Goal: Information Seeking & Learning: Learn about a topic

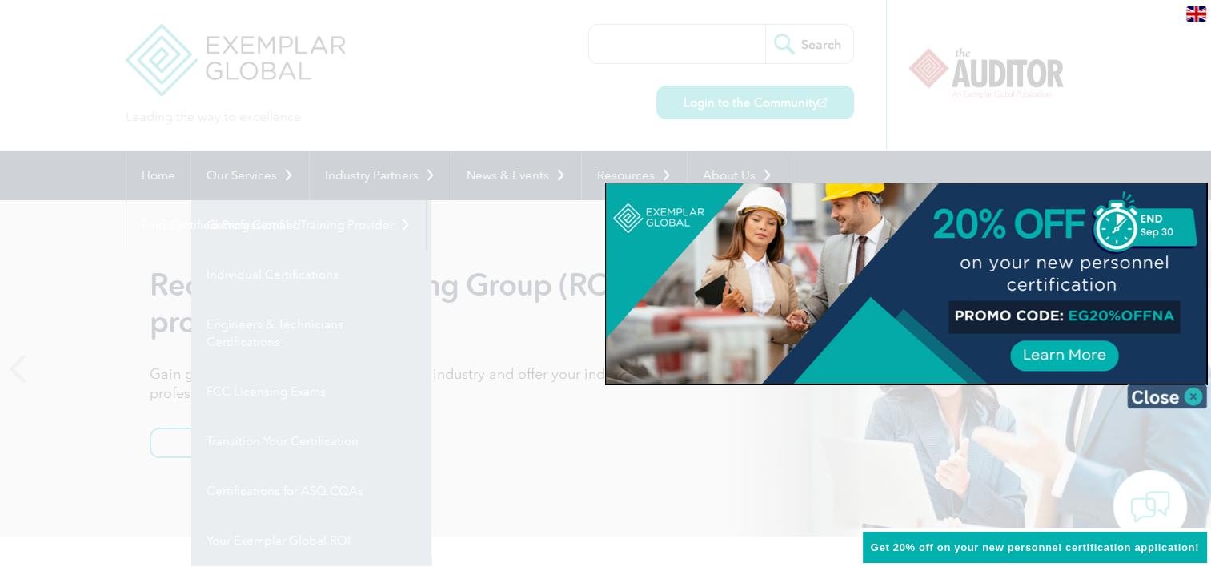
click at [1170, 395] on img at bounding box center [1167, 396] width 80 height 24
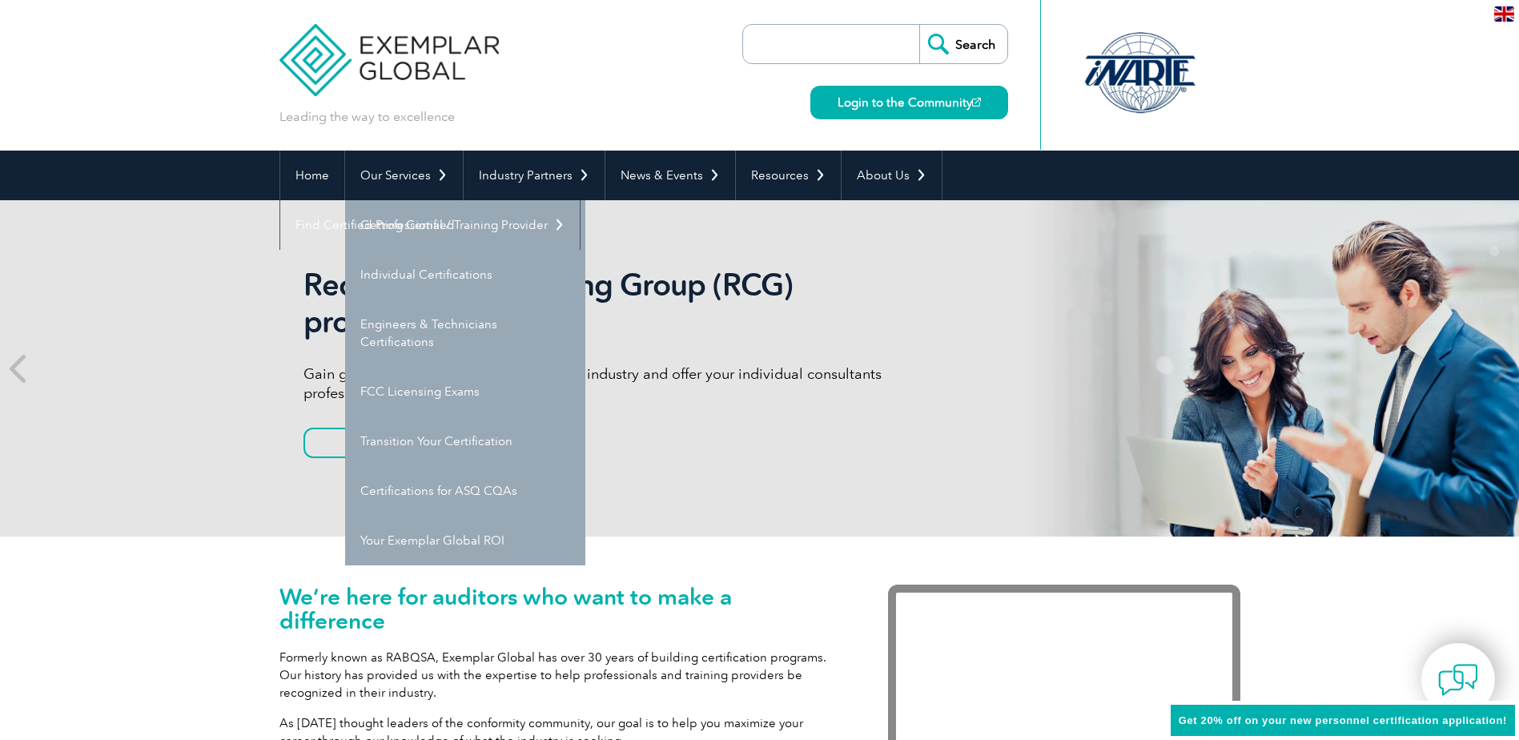
click at [857, 37] on input "search" at bounding box center [835, 44] width 168 height 38
type input "42001"
click at [919, 25] on input "Search" at bounding box center [963, 44] width 88 height 38
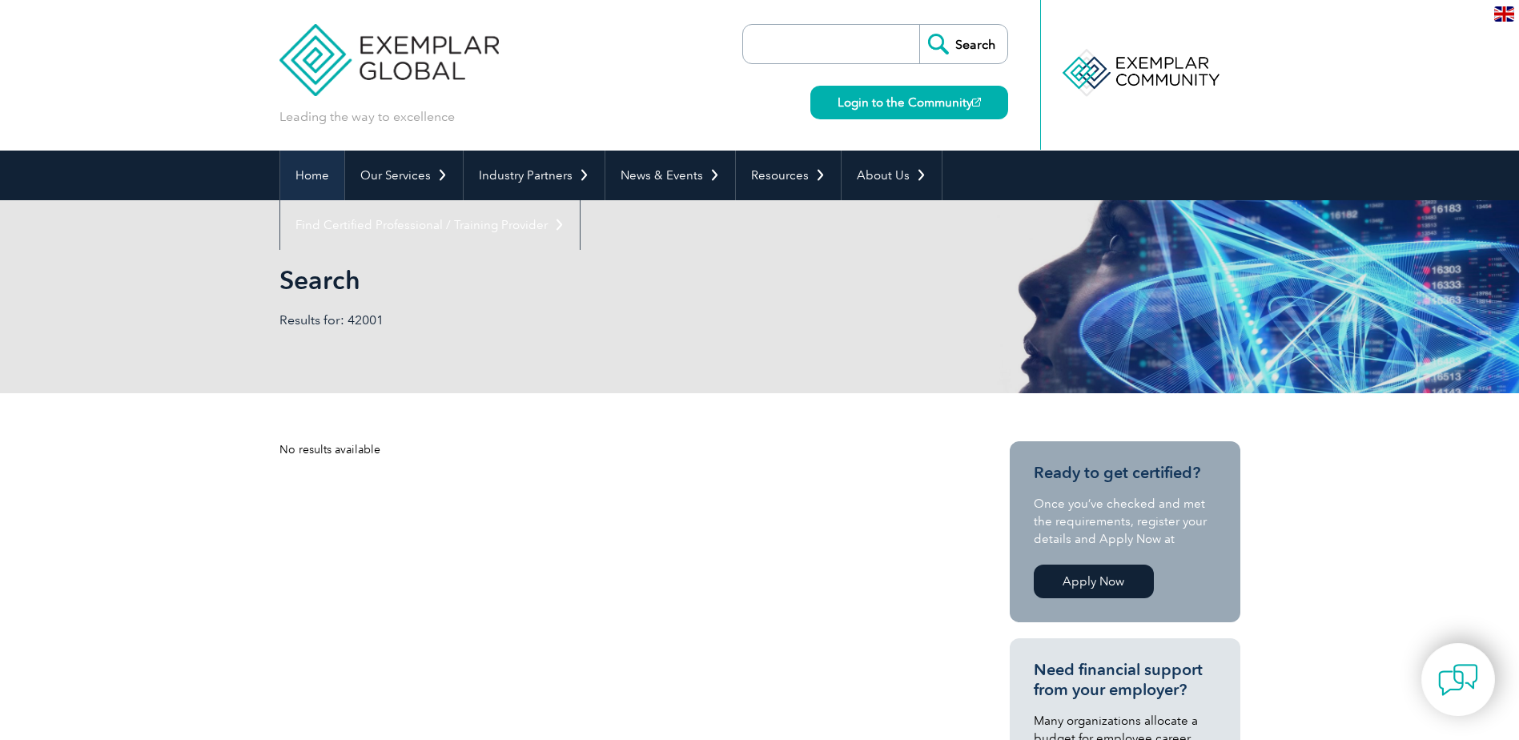
click at [310, 179] on link "Home" at bounding box center [312, 175] width 64 height 50
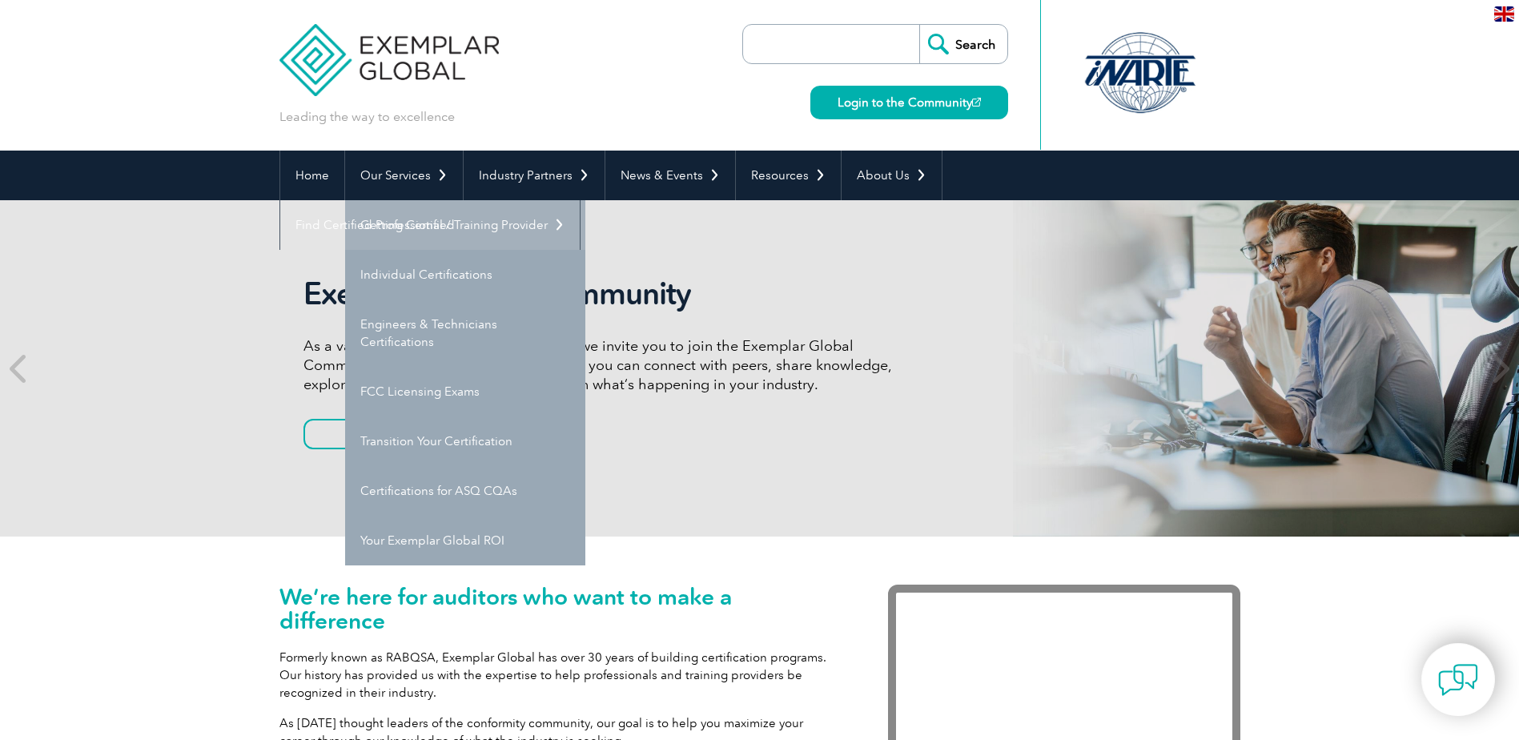
click at [443, 237] on link "Getting Certified" at bounding box center [465, 225] width 240 height 50
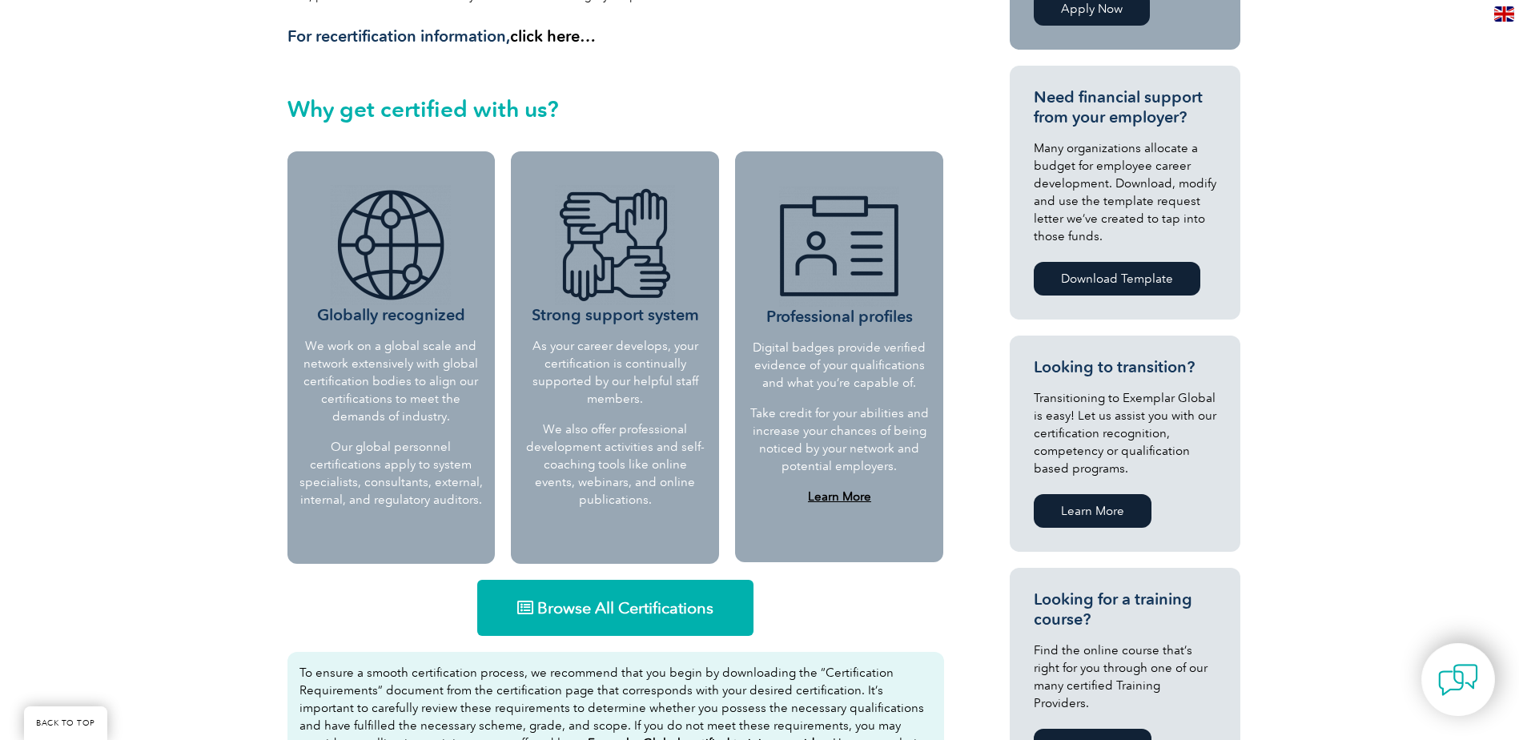
scroll to position [138, 0]
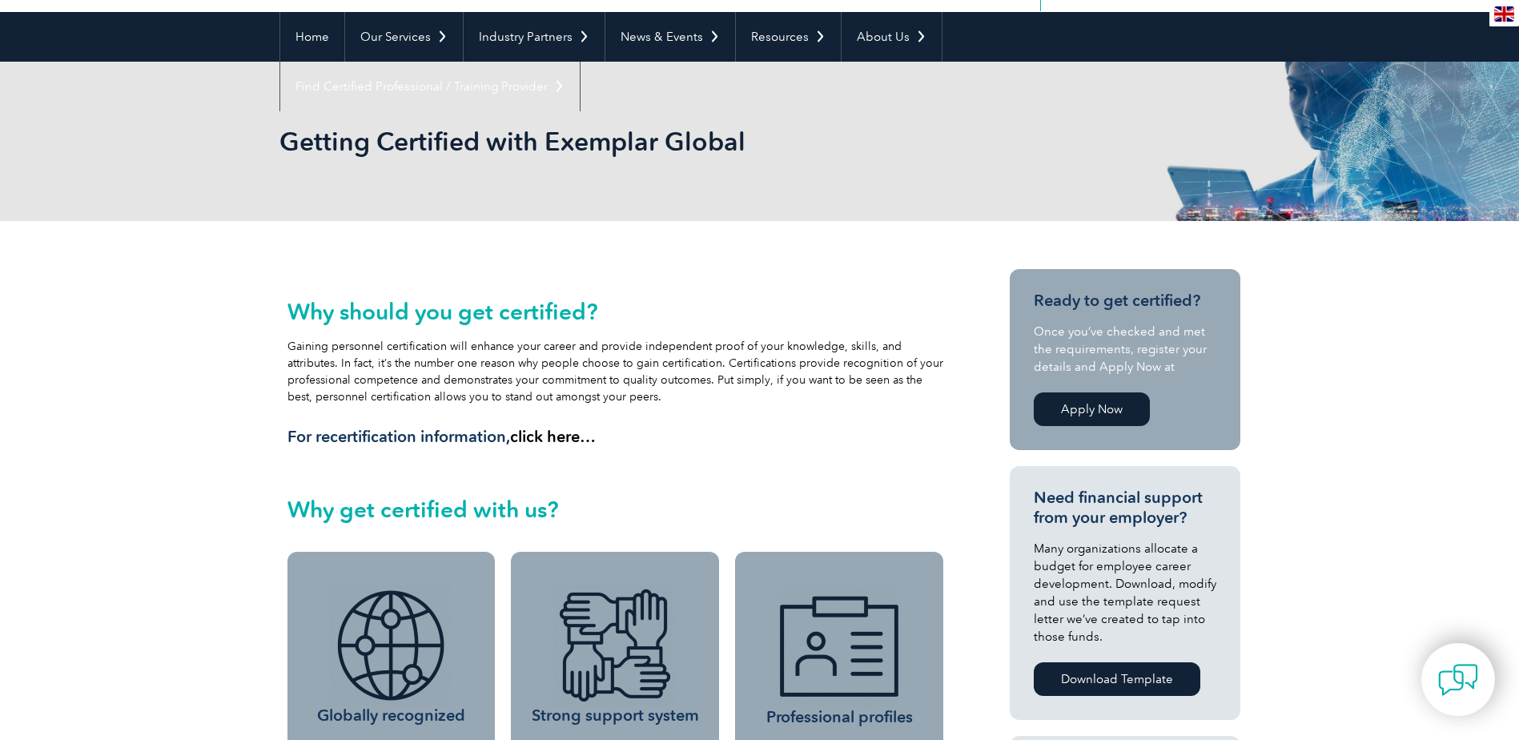
click at [1106, 395] on link "Apply Now" at bounding box center [1091, 409] width 116 height 34
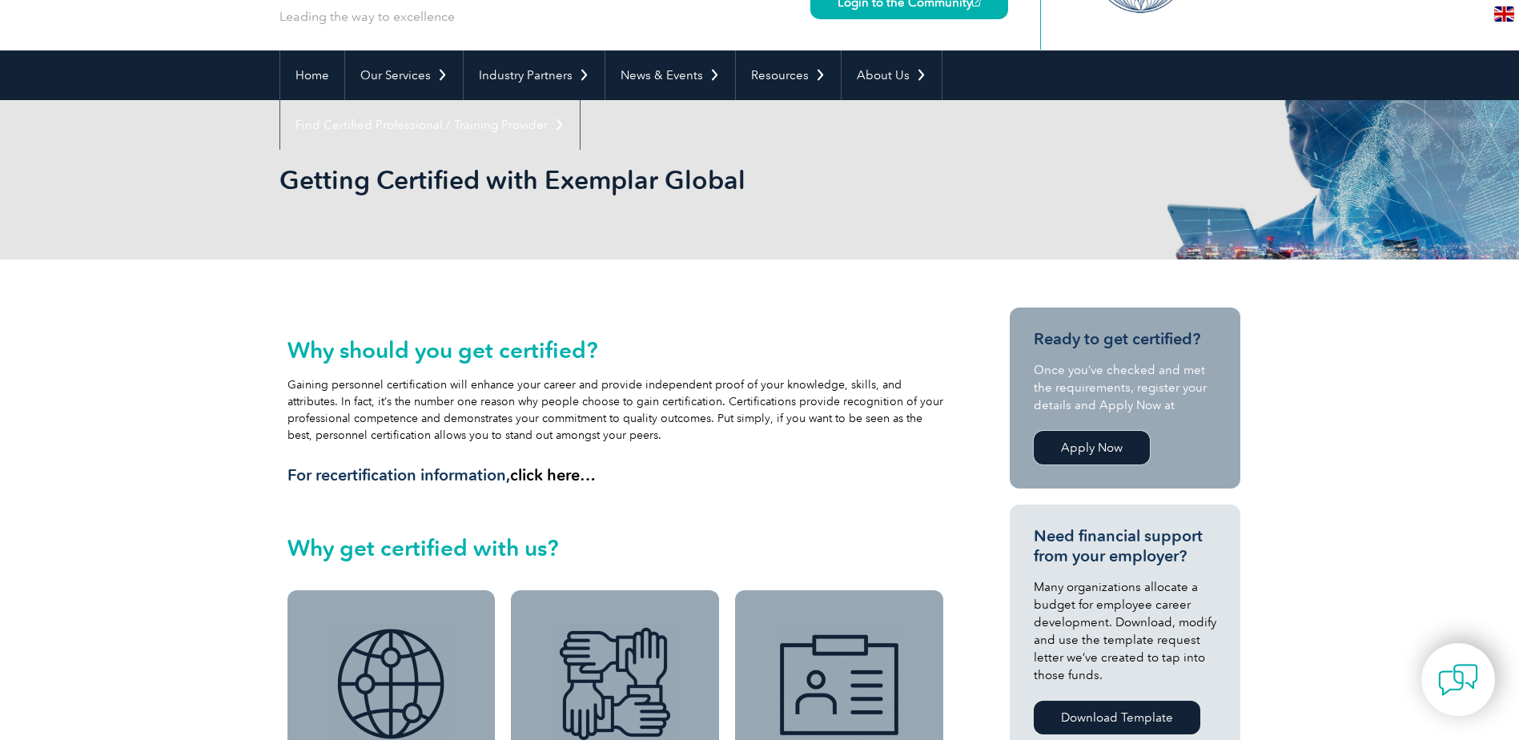
scroll to position [0, 0]
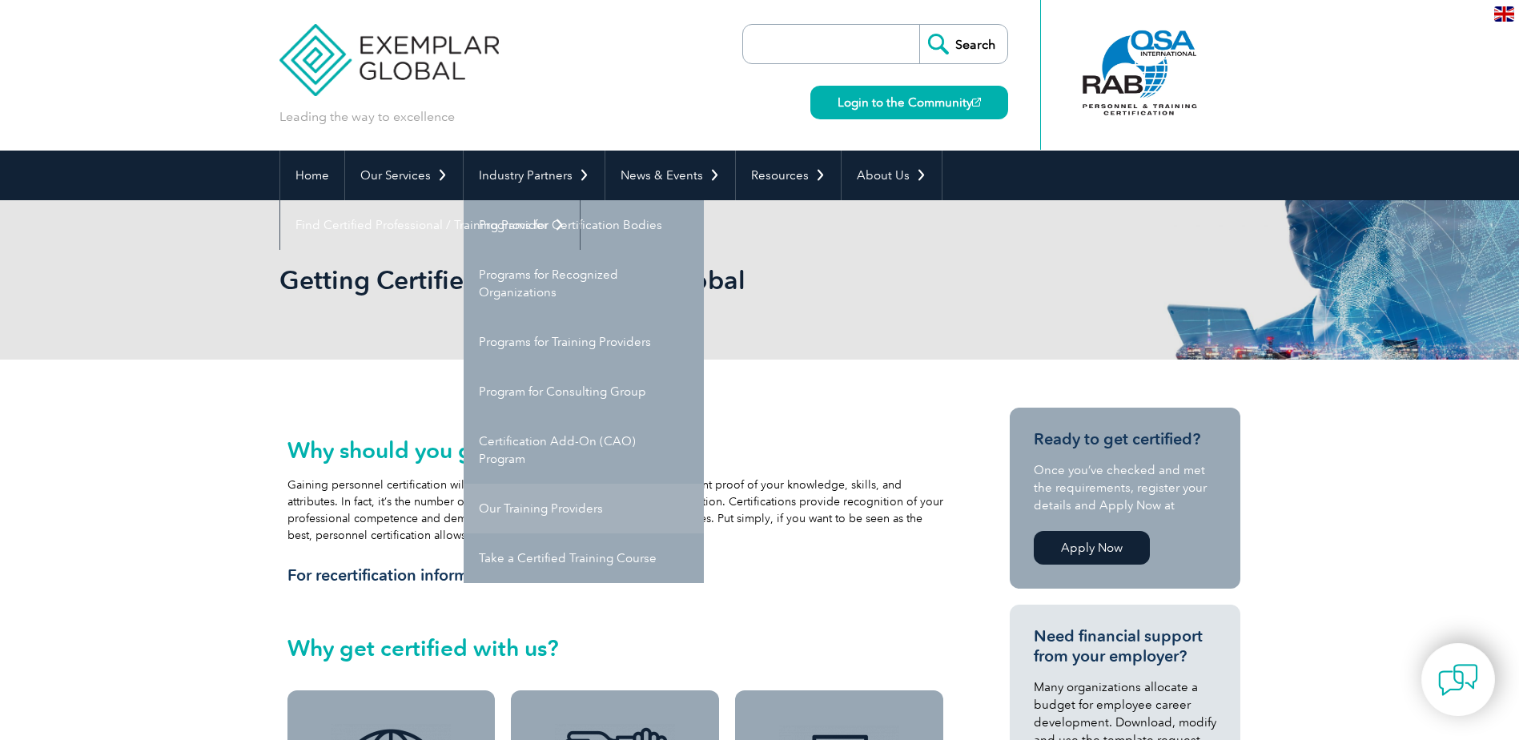
click at [608, 506] on link "Our Training Providers" at bounding box center [584, 509] width 240 height 50
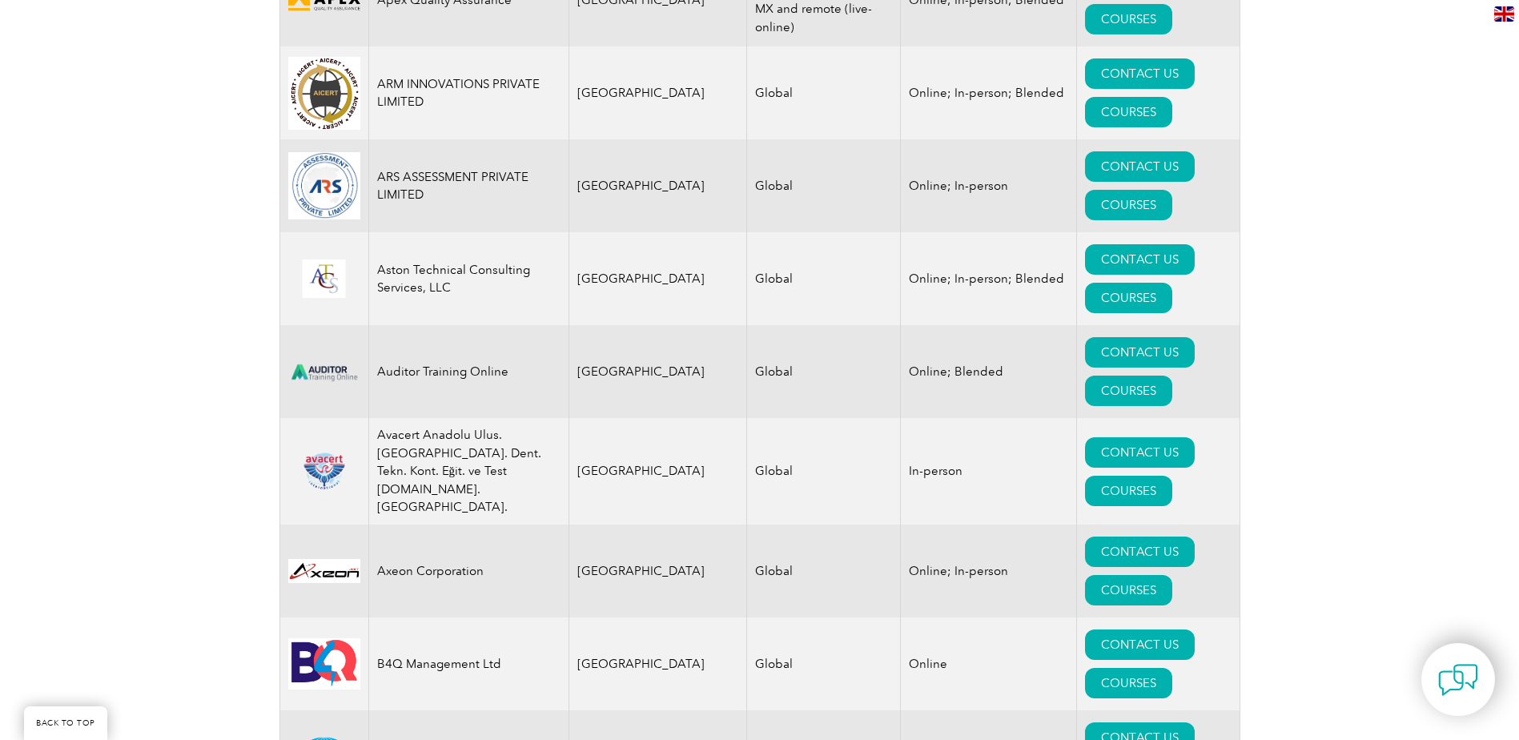
scroll to position [2285, 0]
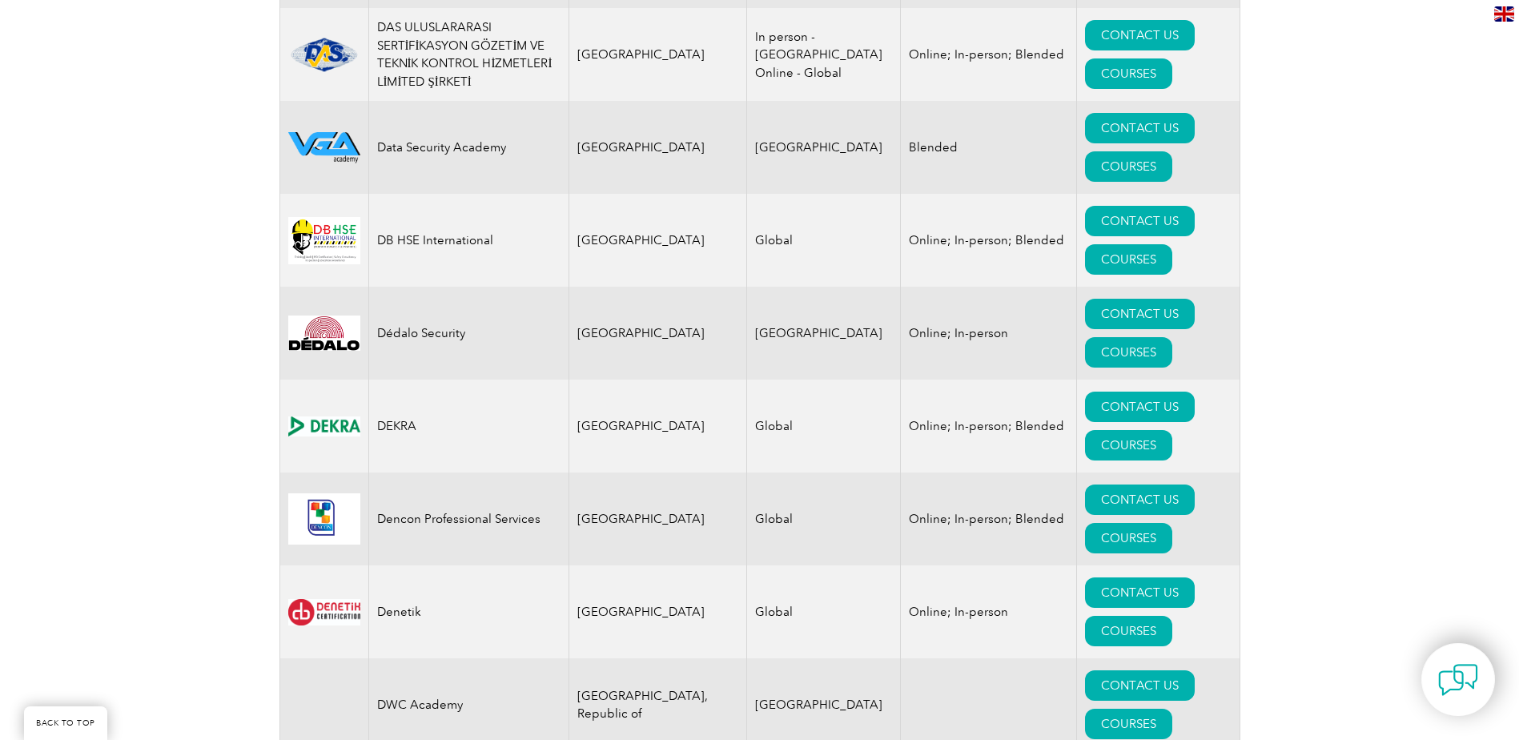
drag, startPoint x: 179, startPoint y: 532, endPoint x: 203, endPoint y: 612, distance: 83.0
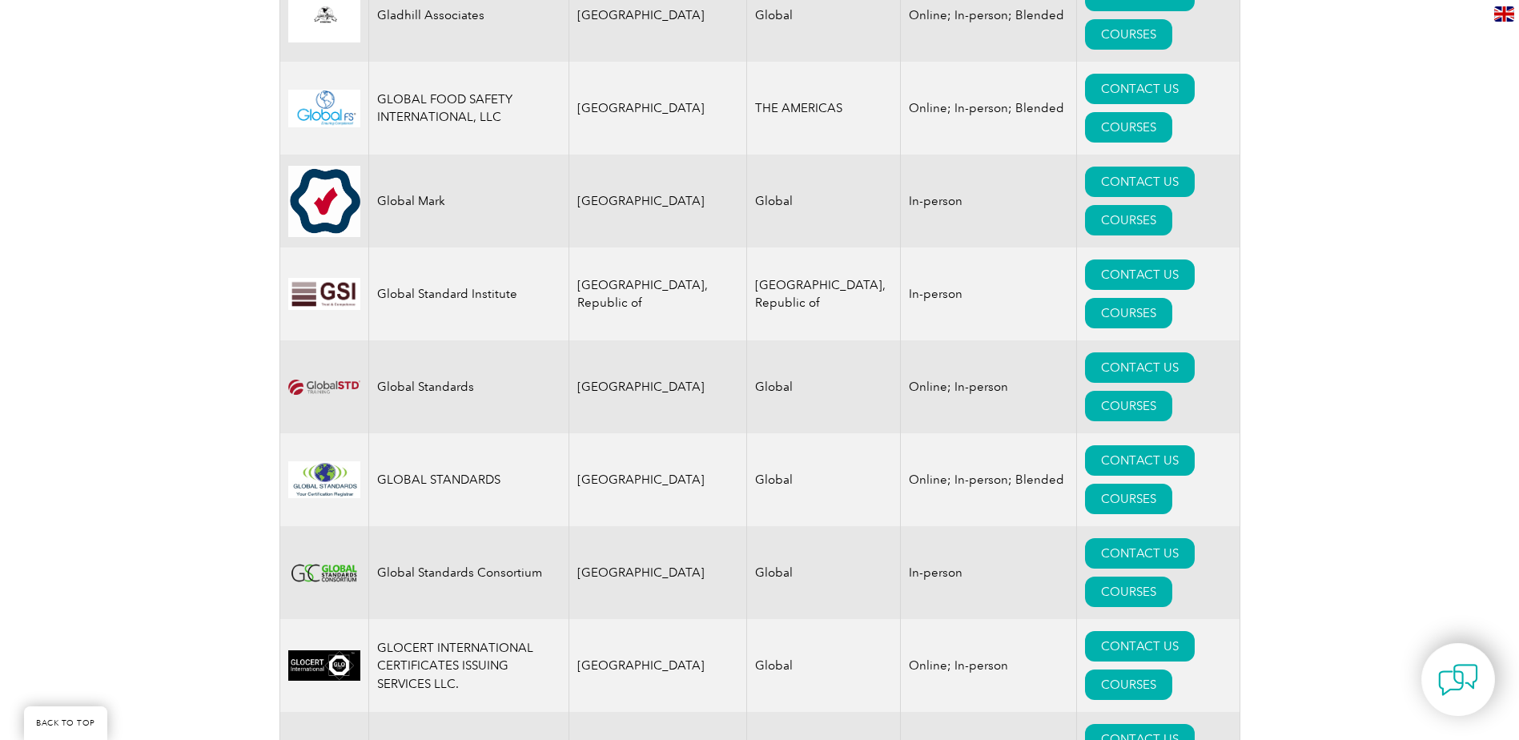
scroll to position [0, 0]
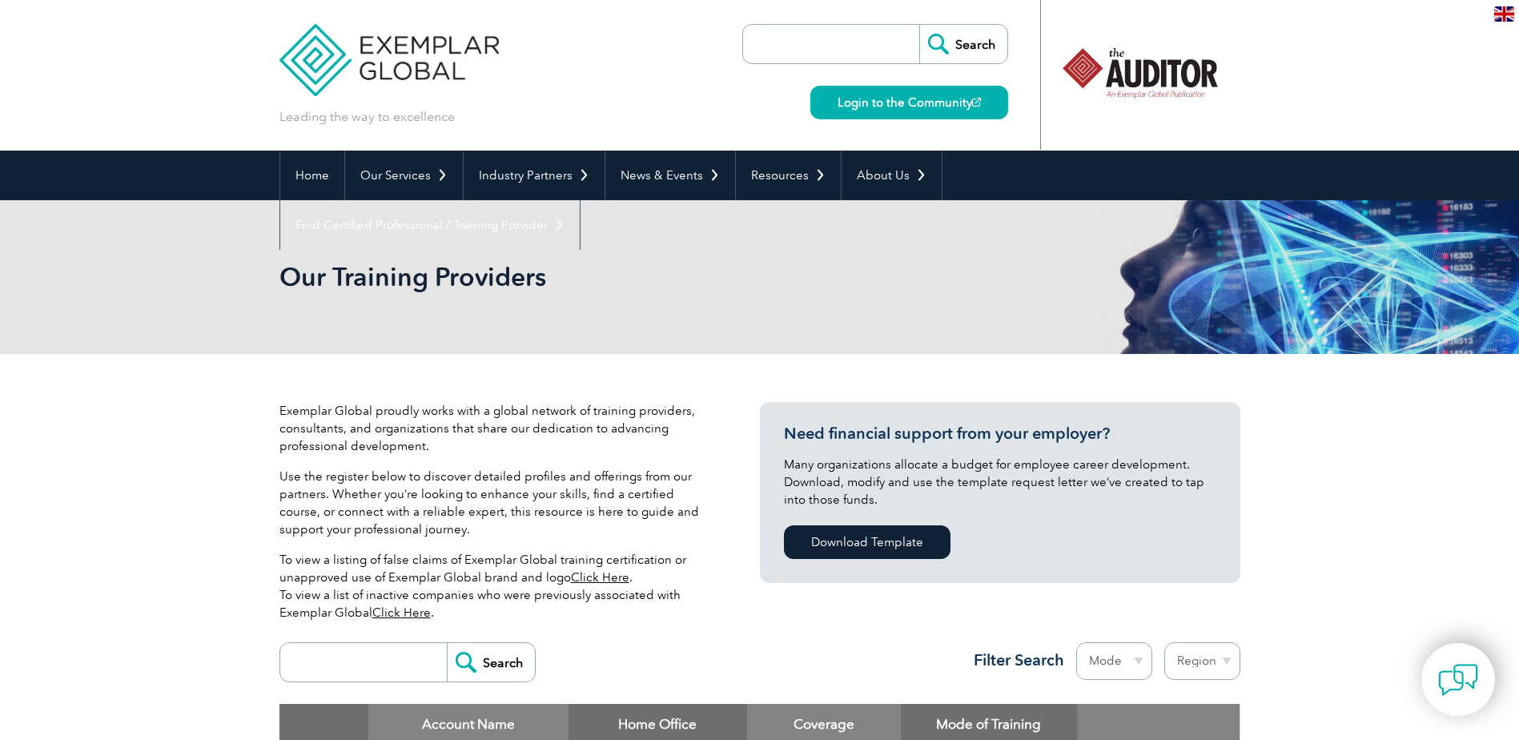
drag, startPoint x: 203, startPoint y: 612, endPoint x: 373, endPoint y: -50, distance: 684.4
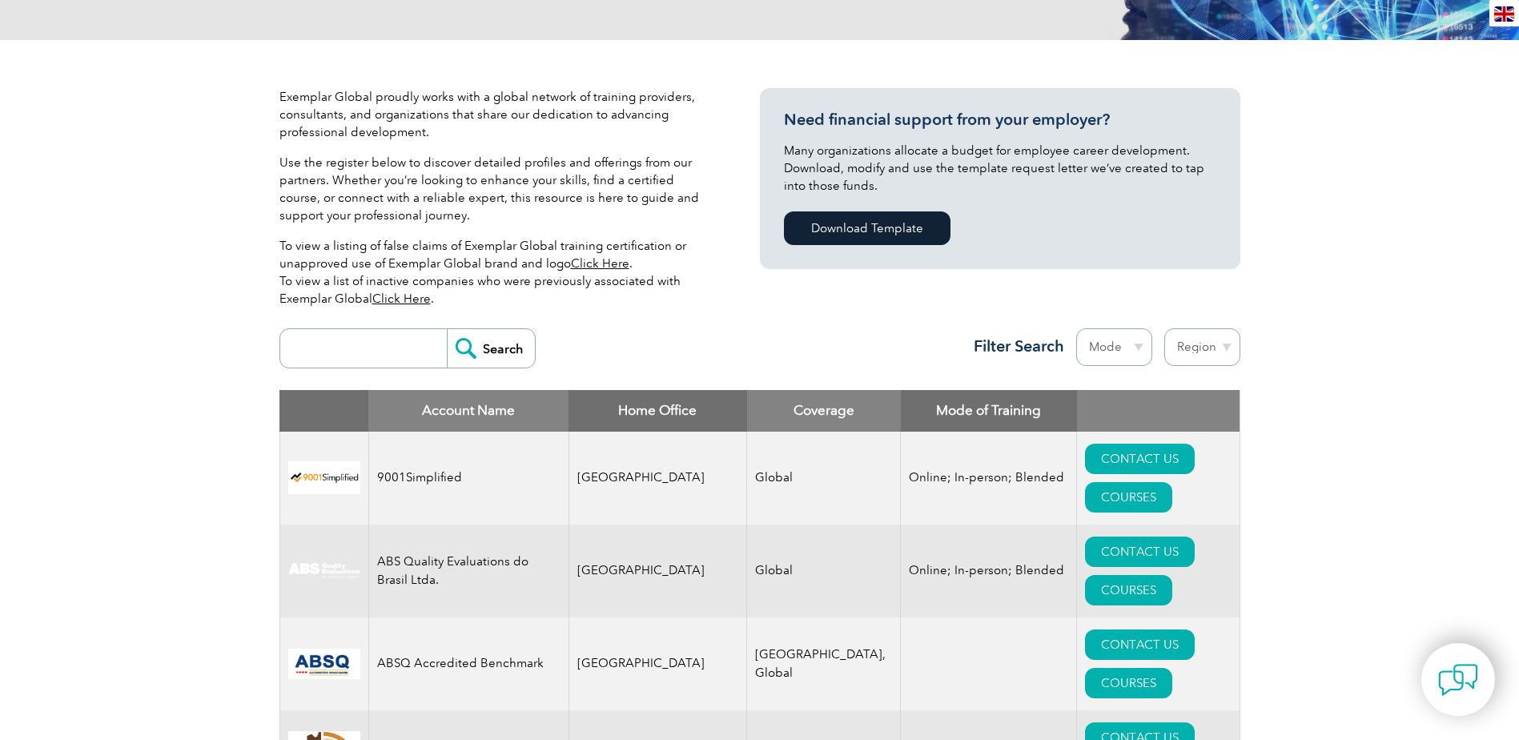
scroll to position [560, 0]
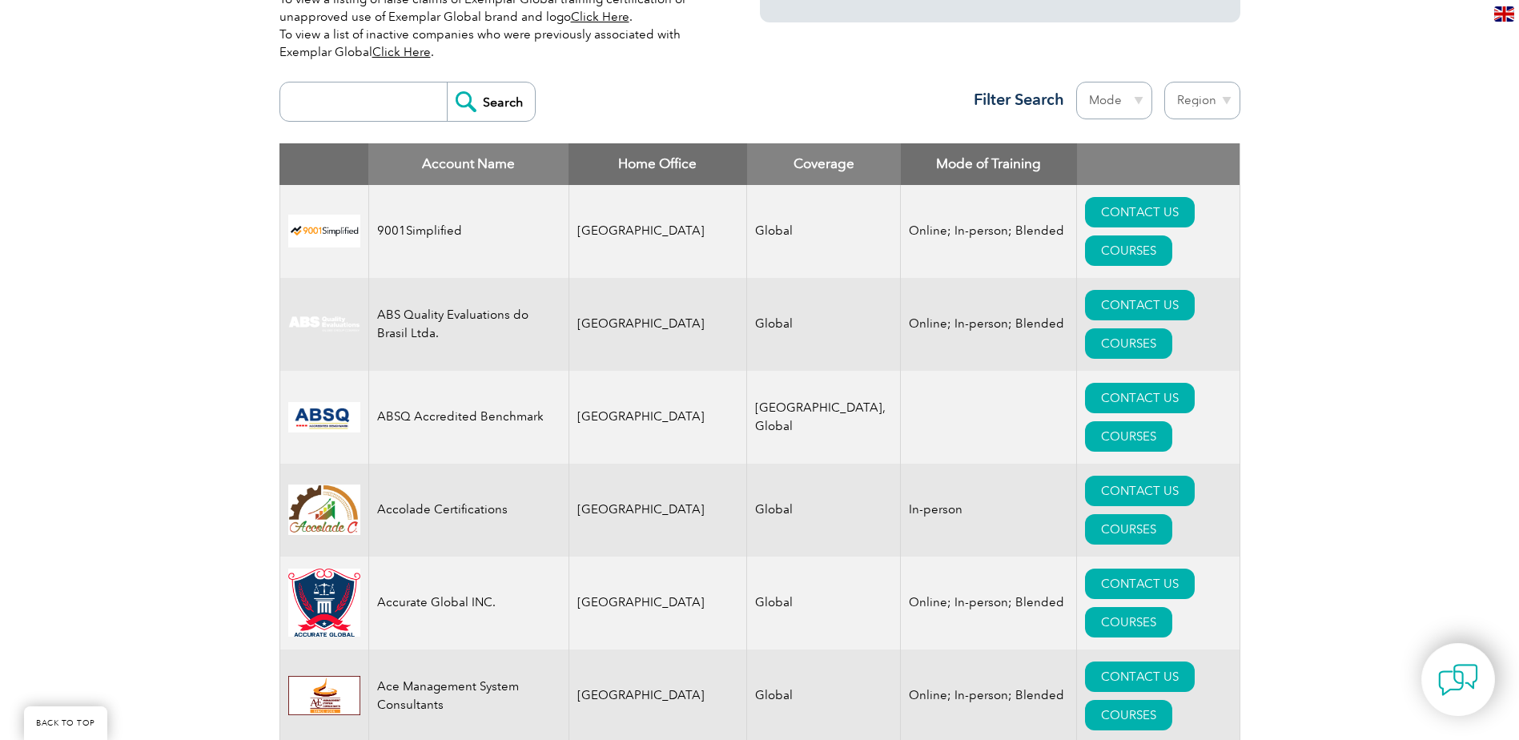
drag, startPoint x: 81, startPoint y: 335, endPoint x: 407, endPoint y: 27, distance: 447.9
